Goal: Task Accomplishment & Management: Use online tool/utility

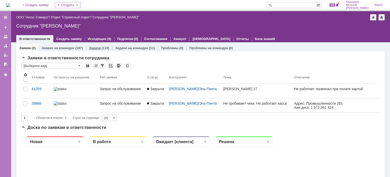
click at [98, 46] on link "Задачи" at bounding box center [95, 48] width 12 height 4
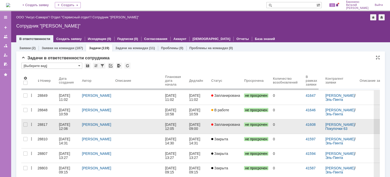
click at [64, 128] on div "[DATE] 12:06" at bounding box center [65, 126] width 12 height 8
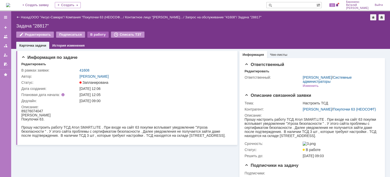
click at [92, 35] on div "В работу" at bounding box center [98, 35] width 22 height 6
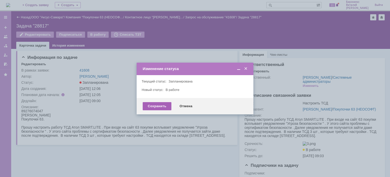
click at [152, 105] on div "Сохранить" at bounding box center [157, 106] width 29 height 8
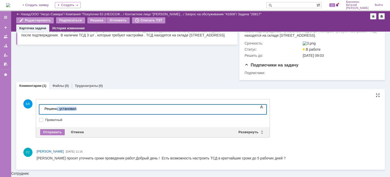
drag, startPoint x: 81, startPoint y: 109, endPoint x: 58, endPoint y: 109, distance: 22.9
click at [58, 109] on div "Решено, установил" at bounding box center [80, 109] width 72 height 4
click at [58, 135] on div "Отправить" at bounding box center [52, 132] width 25 height 6
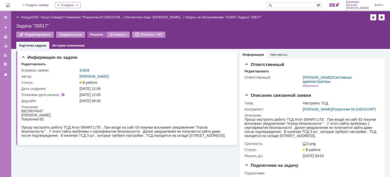
click at [98, 33] on div "Решена" at bounding box center [96, 35] width 19 height 6
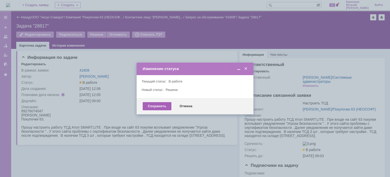
click at [148, 110] on div "Сохранить" at bounding box center [157, 106] width 29 height 8
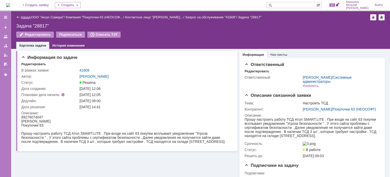
click at [23, 16] on link "Назад" at bounding box center [25, 17] width 9 height 4
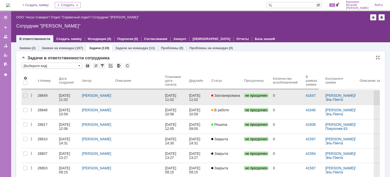
click at [122, 96] on div at bounding box center [138, 95] width 46 height 4
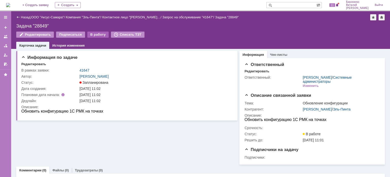
click at [89, 36] on div "В работу" at bounding box center [98, 35] width 22 height 6
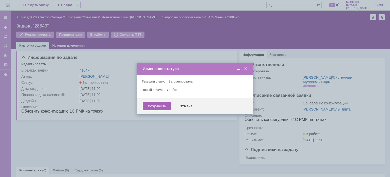
click at [154, 105] on div "Сохранить" at bounding box center [157, 106] width 29 height 8
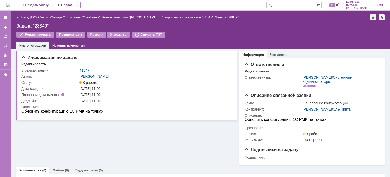
click at [27, 17] on link "Назад" at bounding box center [25, 17] width 9 height 4
